Goal: Communication & Community: Answer question/provide support

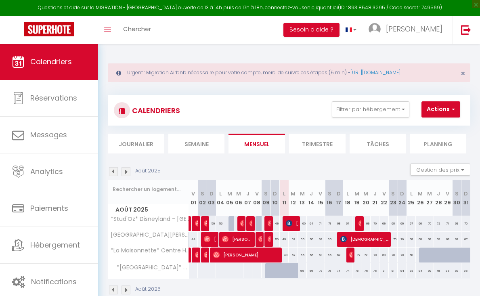
select select
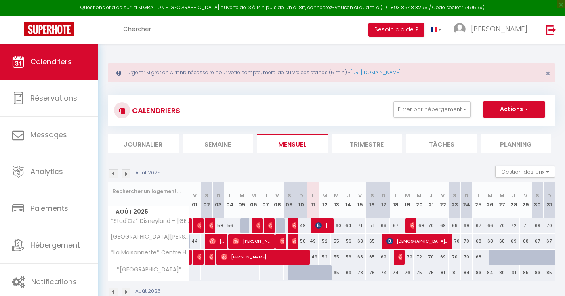
click at [288, 253] on span "[PERSON_NAME]" at bounding box center [264, 256] width 86 height 15
select select "OK"
select select "0"
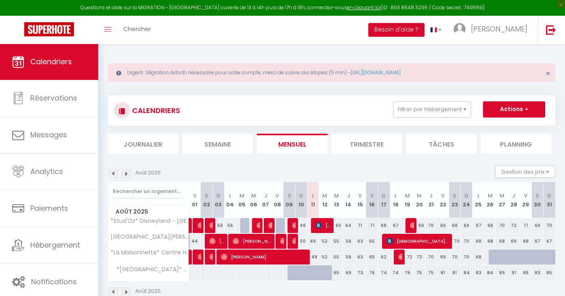
select select "1"
select select
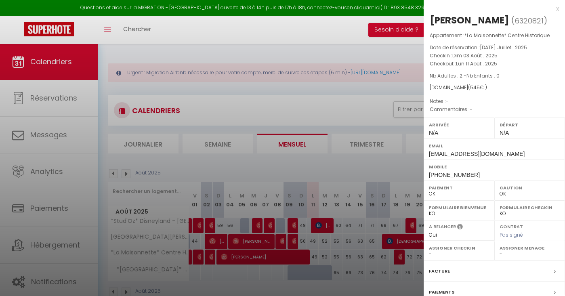
click at [318, 88] on div at bounding box center [282, 148] width 565 height 296
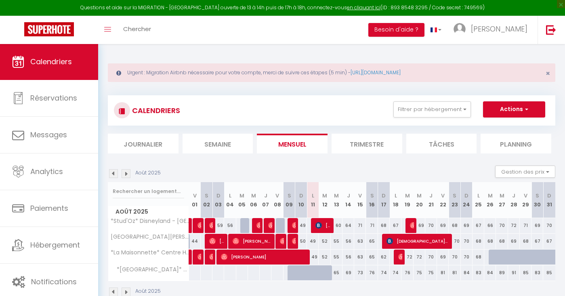
click at [294, 255] on span "[PERSON_NAME]" at bounding box center [264, 256] width 86 height 15
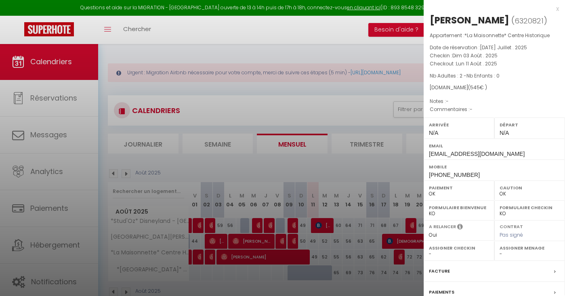
click at [305, 249] on div at bounding box center [282, 148] width 565 height 296
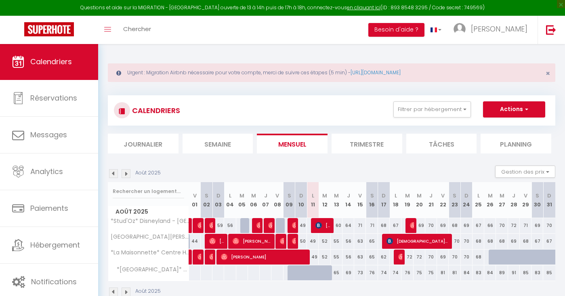
click at [299, 257] on span "[PERSON_NAME]" at bounding box center [264, 256] width 86 height 15
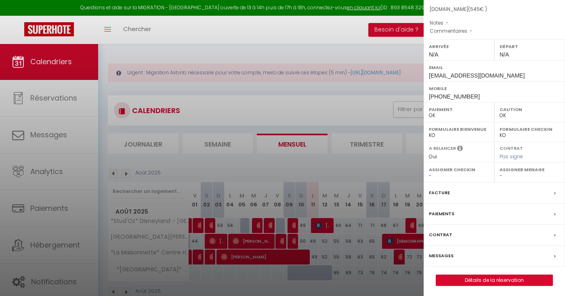
scroll to position [78, 0]
click at [441, 252] on label "Messages" at bounding box center [441, 256] width 25 height 8
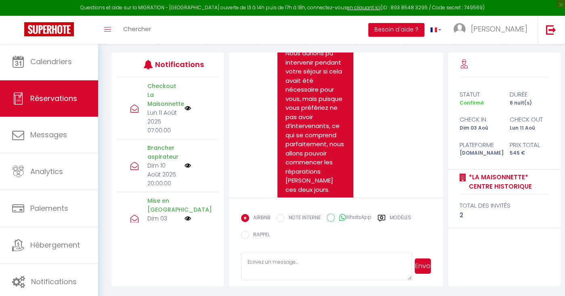
scroll to position [6355, 0]
click at [383, 215] on icon at bounding box center [382, 218] width 8 height 8
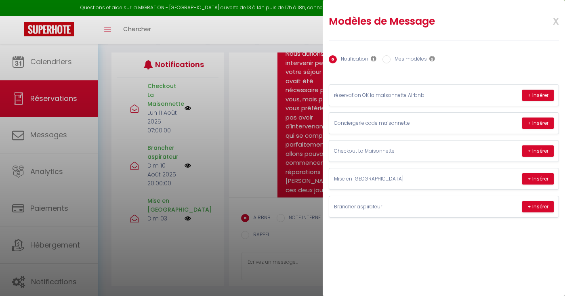
click at [399, 61] on label "Mes modèles" at bounding box center [409, 59] width 36 height 9
click at [391, 61] on input "Mes modèles" at bounding box center [386, 59] width 8 height 8
radio input "true"
radio input "false"
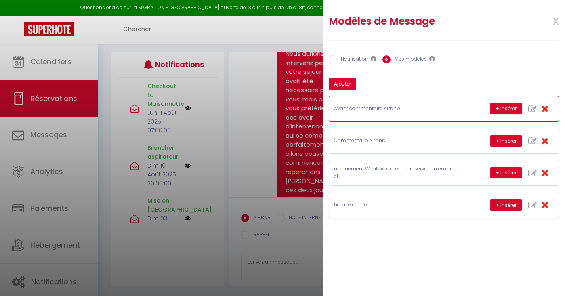
click at [394, 107] on p "Avant commentaire Airbnb" at bounding box center [394, 109] width 121 height 8
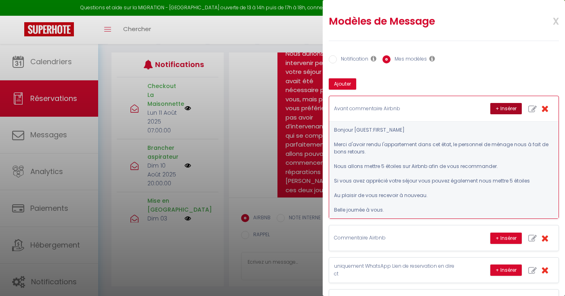
click at [480, 108] on button "+ Insérer" at bounding box center [506, 108] width 32 height 11
type textarea "Bonjour [PERSON_NAME] Merci d'avoir rendu l'appartement dans cet état, le perso…"
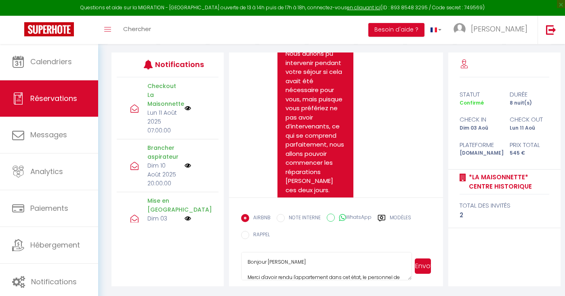
click at [422, 265] on button "Envoyer" at bounding box center [423, 265] width 16 height 15
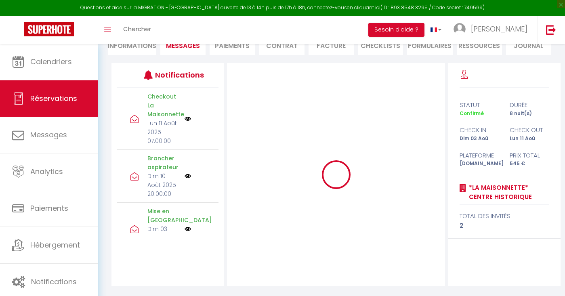
scroll to position [120, 0]
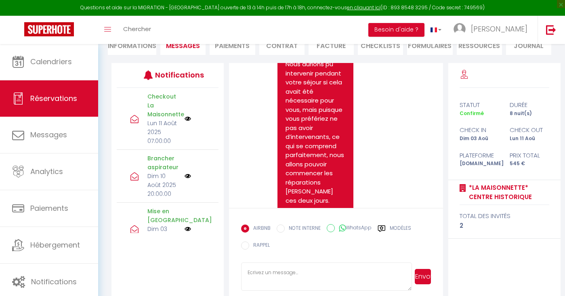
click at [395, 225] on label "Modèles" at bounding box center [400, 230] width 21 height 10
radio input "true"
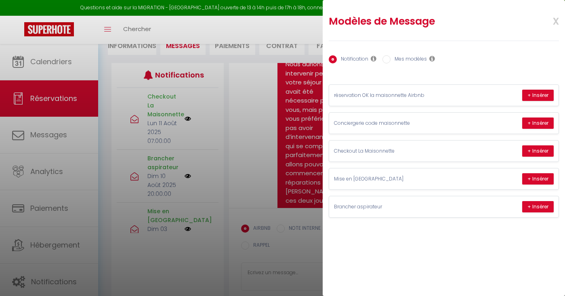
click at [416, 53] on div "Notification Mes modèles" at bounding box center [444, 59] width 230 height 17
click at [415, 56] on label "Mes modèles" at bounding box center [409, 59] width 36 height 9
click at [391, 56] on input "Mes modèles" at bounding box center [386, 59] width 8 height 8
radio input "true"
radio input "false"
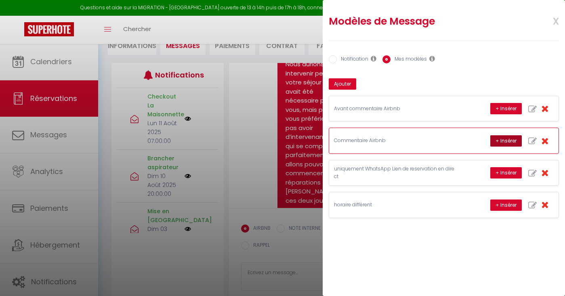
click at [480, 136] on button "+ Insérer" at bounding box center [506, 140] width 32 height 11
type textarea "[PERSON_NAME] à toujours été facilement joignable et agréable lors de nos échan…"
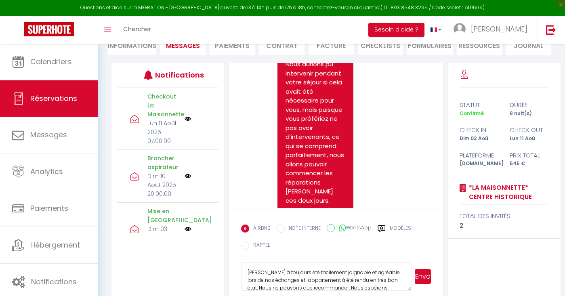
click at [319, 267] on textarea "[PERSON_NAME] à toujours été facilement joignable et agréable lors de nos échan…" at bounding box center [326, 277] width 171 height 28
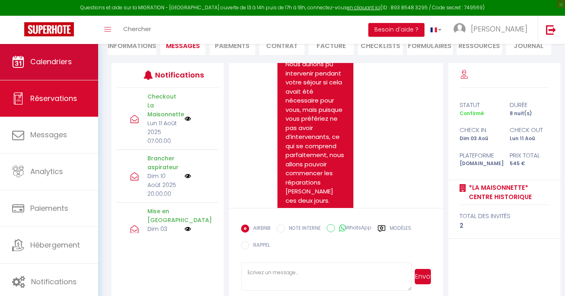
click at [83, 52] on link "Calendriers" at bounding box center [49, 62] width 98 height 36
